Goal: Transaction & Acquisition: Purchase product/service

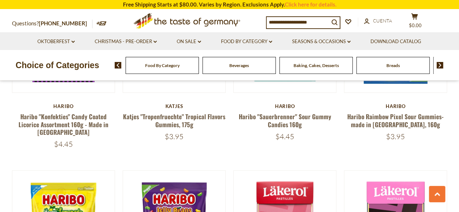
scroll to position [1562, 0]
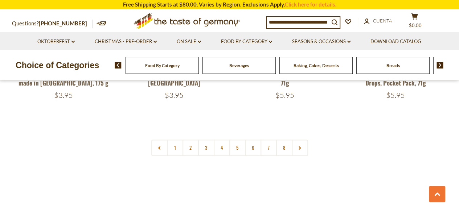
scroll to position [1744, 0]
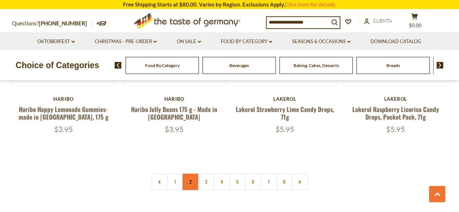
click at [188, 174] on link "2" at bounding box center [190, 182] width 16 height 16
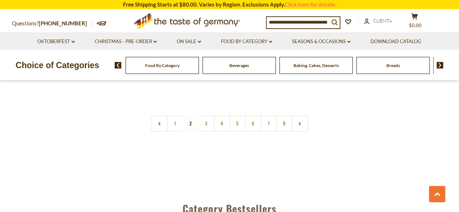
scroll to position [1753, 0]
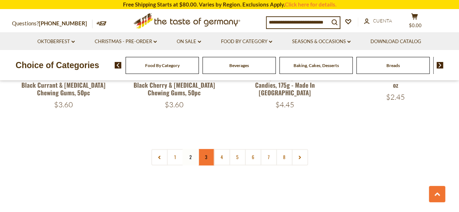
click at [206, 149] on link "3" at bounding box center [206, 157] width 16 height 16
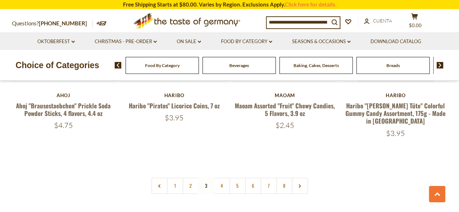
scroll to position [1718, 0]
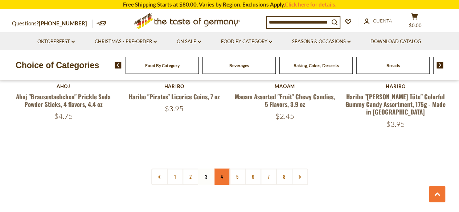
click at [218, 169] on link "4" at bounding box center [221, 177] width 16 height 16
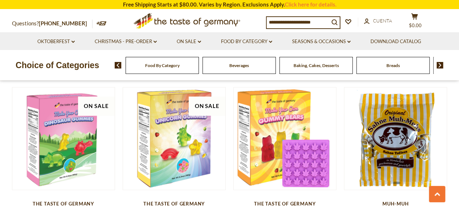
scroll to position [587, 0]
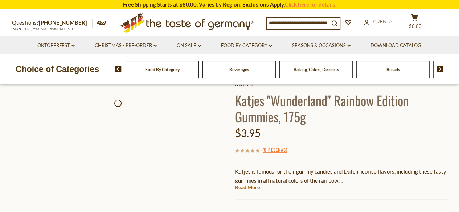
scroll to position [31, 0]
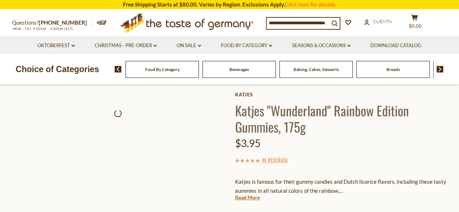
click at [249, 111] on h1 "Katjes "Wunderland" Rainbow Edition Gummies, 175g" at bounding box center [341, 118] width 212 height 33
click at [335, 150] on div "$3.95" at bounding box center [341, 143] width 212 height 17
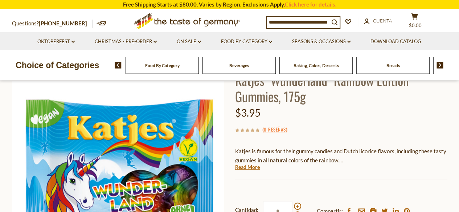
scroll to position [60, 0]
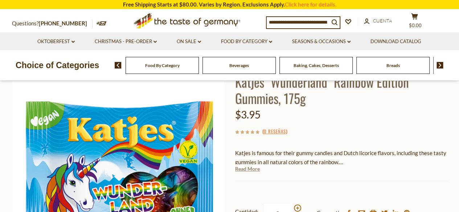
click at [255, 169] on link "Read More" at bounding box center [247, 168] width 25 height 7
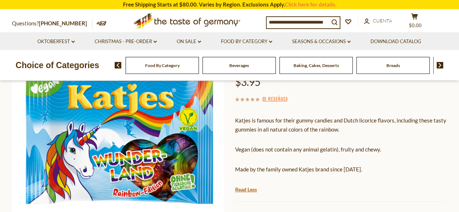
scroll to position [91, 0]
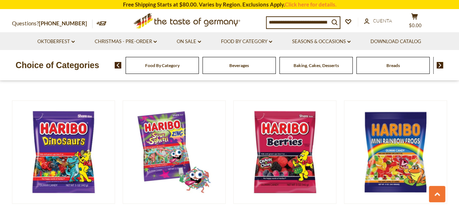
scroll to position [1627, 0]
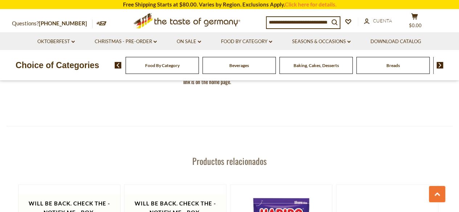
scroll to position [829, 0]
